Goal: Find specific page/section: Find specific page/section

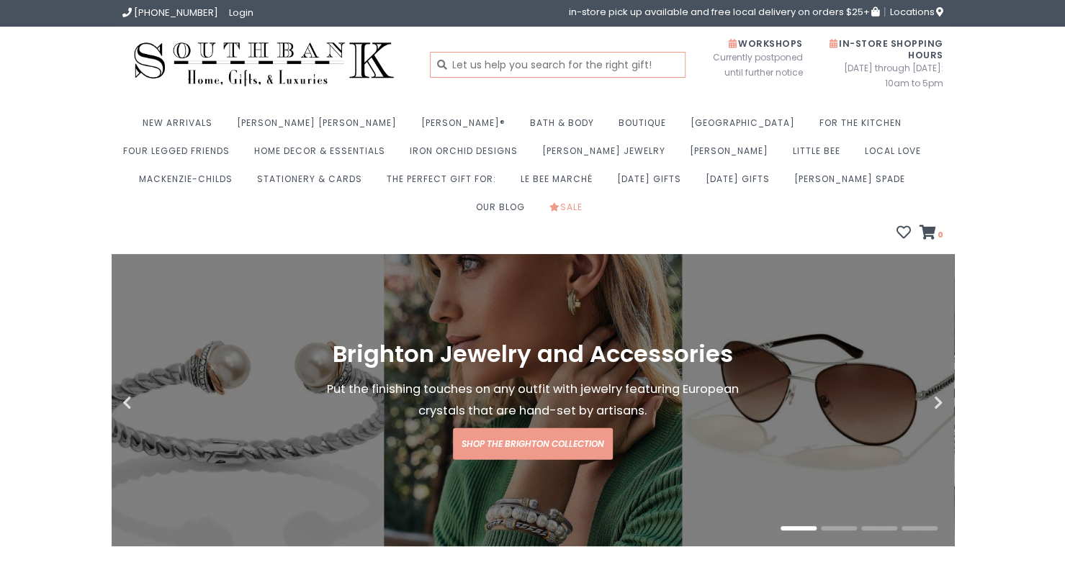
click at [596, 68] on input "text" at bounding box center [558, 65] width 256 height 26
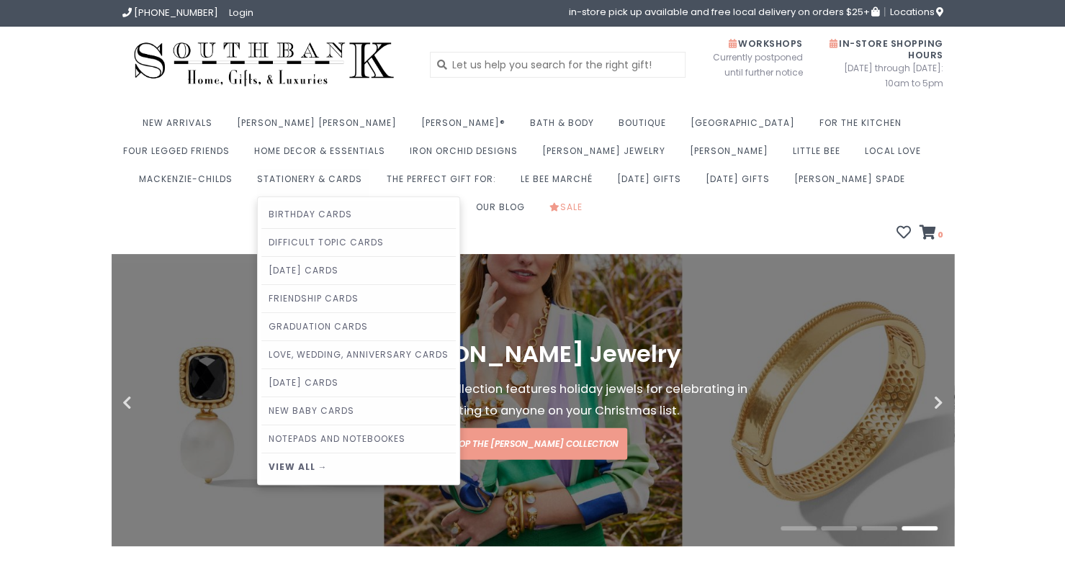
click at [261, 437] on link "Notepads and Notebookes" at bounding box center [358, 439] width 194 height 27
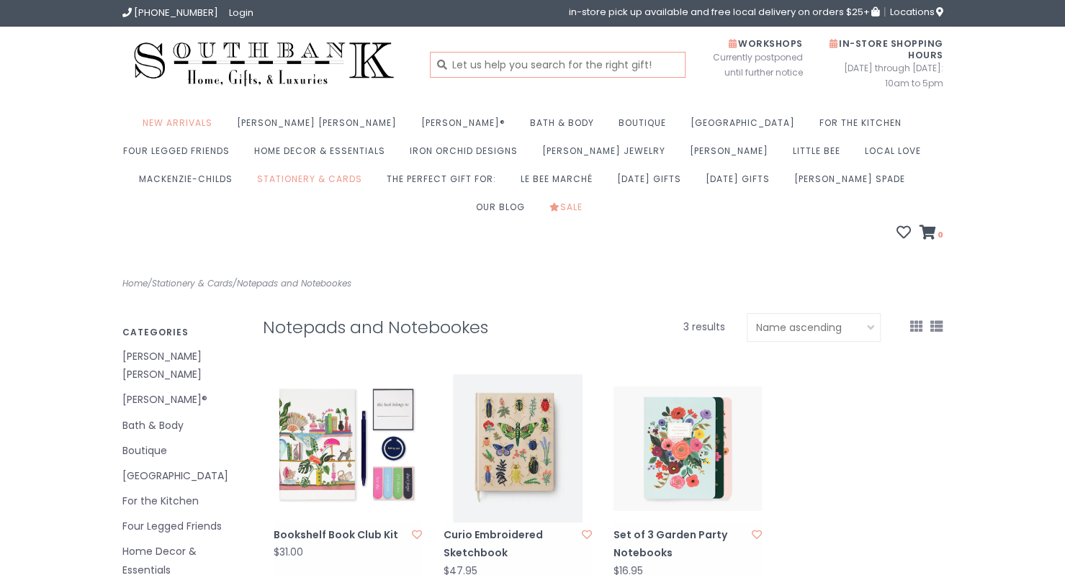
click at [521, 60] on input "text" at bounding box center [558, 65] width 256 height 26
type input "grid"
